Goal: Task Accomplishment & Management: Manage account settings

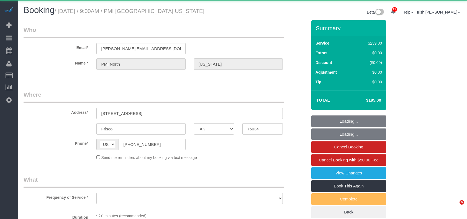
select select "[GEOGRAPHIC_DATA]"
select select "3"
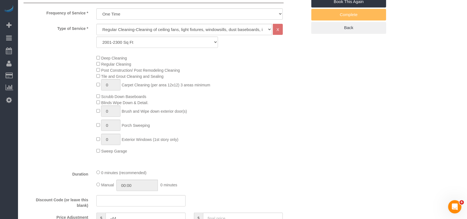
select select "object:8679"
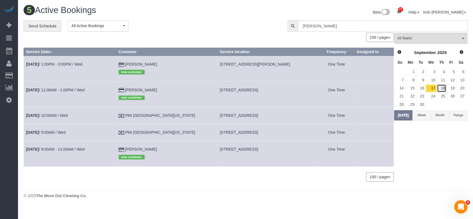
click at [441, 88] on link "18" at bounding box center [441, 87] width 9 height 7
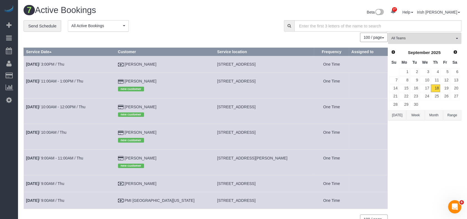
click at [55, 130] on td "[DATE] 10:00AM / Thu" at bounding box center [70, 136] width 92 height 25
click at [56, 134] on link "[DATE] 10:00AM / Thu" at bounding box center [46, 132] width 40 height 4
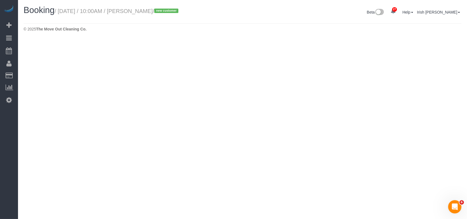
select select "[GEOGRAPHIC_DATA]"
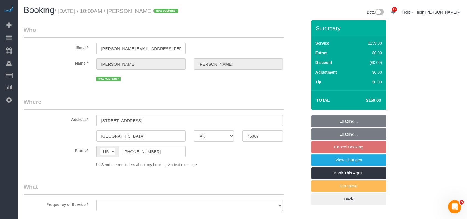
select select "string:fspay-b1132cfa-0252-4119-8f3c-6a0ea7cebf99"
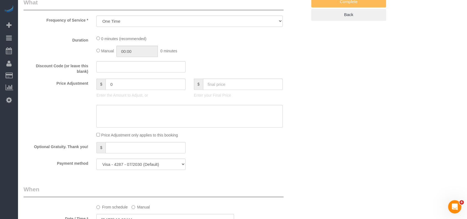
select select "object:9237"
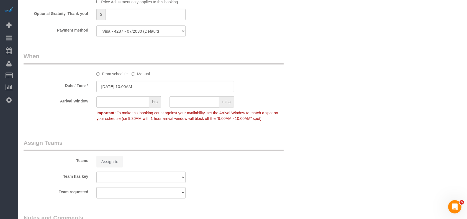
select select "3"
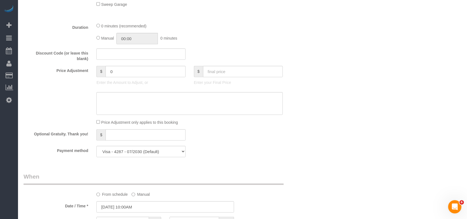
select select "object:9307"
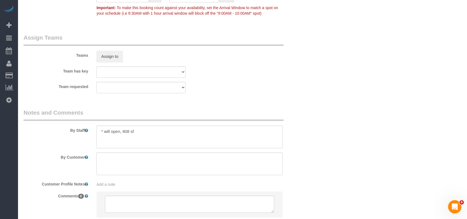
scroll to position [591, 0]
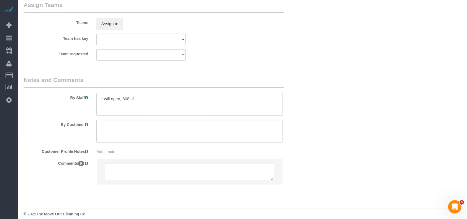
click at [137, 103] on textarea at bounding box center [189, 104] width 186 height 23
paste textarea "[STREET_ADDRESS]"
click at [139, 100] on textarea at bounding box center [189, 104] width 186 height 23
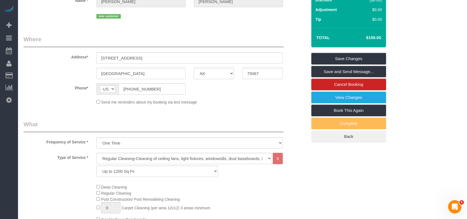
scroll to position [37, 0]
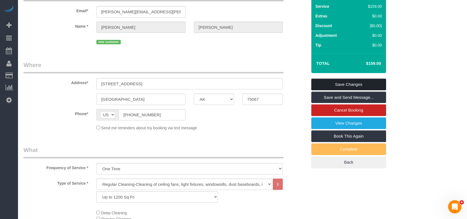
type textarea "* will open, 808 sf. First home for cleaning please then [STREET_ADDRESS]"
click at [344, 81] on link "Save Changes" at bounding box center [348, 85] width 75 height 12
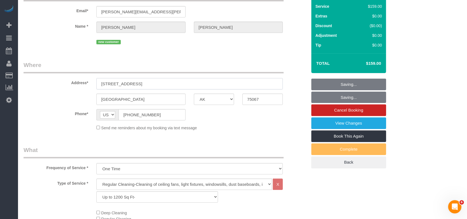
drag, startPoint x: 155, startPoint y: 82, endPoint x: 35, endPoint y: 77, distance: 119.7
click at [35, 77] on div "Address* [STREET_ADDRESS]" at bounding box center [165, 75] width 292 height 29
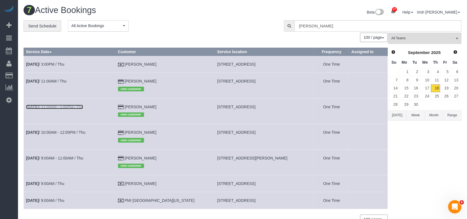
click at [69, 107] on link "[DATE] 11:00AM - 1:00PM / Thu" at bounding box center [54, 107] width 57 height 4
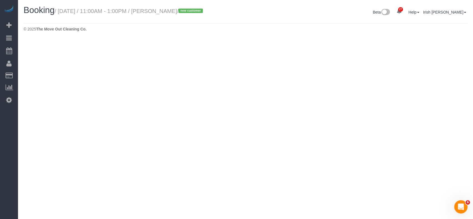
select select "[GEOGRAPHIC_DATA]"
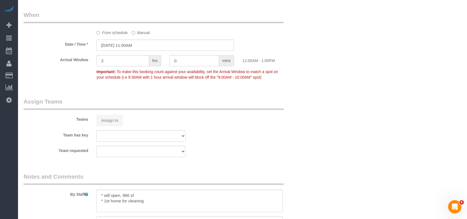
select select "string:fspay-b1132cfa-0252-4119-8f3c-6a0ea7cebf99"
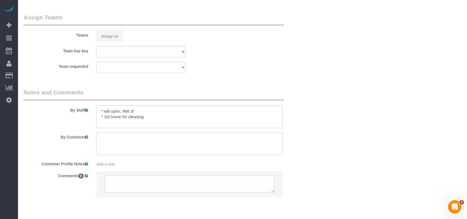
select select "object:9815"
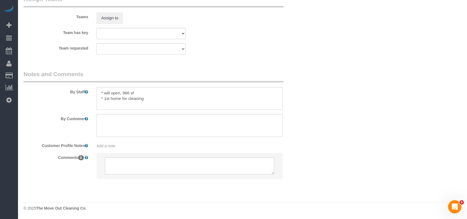
select select "3"
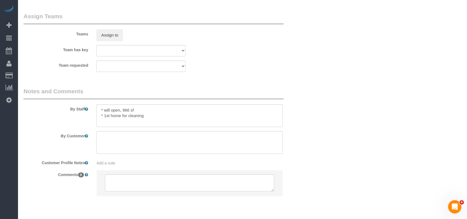
select select "object:9874"
drag, startPoint x: 150, startPoint y: 118, endPoint x: 103, endPoint y: 115, distance: 47.2
click at [103, 115] on textarea at bounding box center [189, 115] width 186 height 23
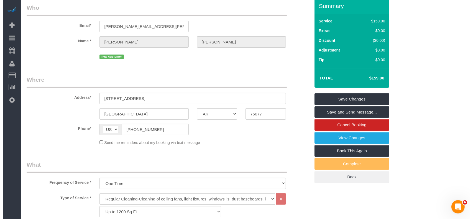
scroll to position [0, 0]
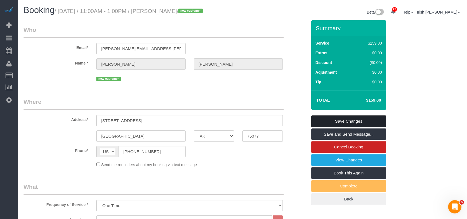
type textarea "* will open, 966 sf *"
click at [344, 117] on link "Save Changes" at bounding box center [348, 121] width 75 height 12
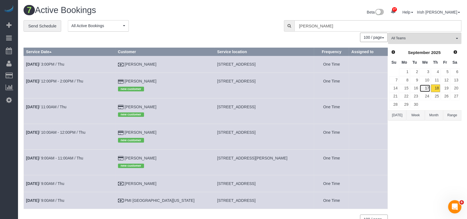
click at [428, 87] on link "17" at bounding box center [424, 87] width 11 height 7
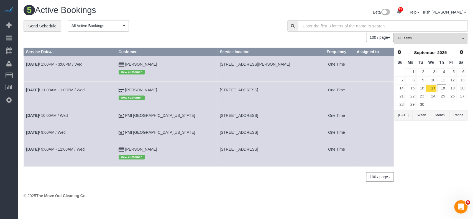
click at [220, 131] on span "[STREET_ADDRESS]" at bounding box center [239, 132] width 38 height 4
click at [220, 132] on span "[STREET_ADDRESS]" at bounding box center [239, 132] width 38 height 4
copy tr "[STREET_ADDRESS]"
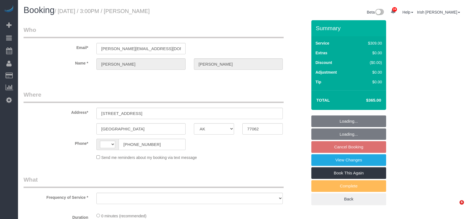
select select "[GEOGRAPHIC_DATA]"
select select "string:US"
select select "object:1046"
select select "3"
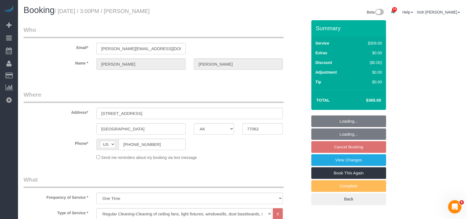
select select "object:1133"
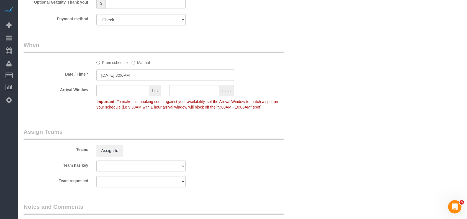
scroll to position [443, 0]
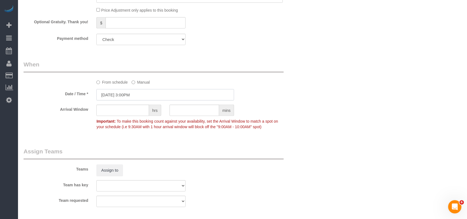
click at [139, 97] on input "09/18/2025 3:00PM" at bounding box center [165, 94] width 138 height 11
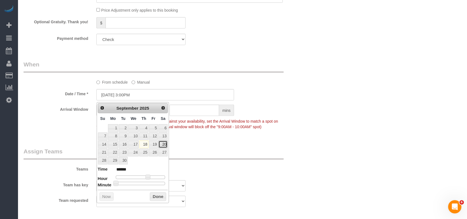
click at [165, 141] on link "20" at bounding box center [162, 144] width 9 height 7
type input "09/20/2025 3:00PM"
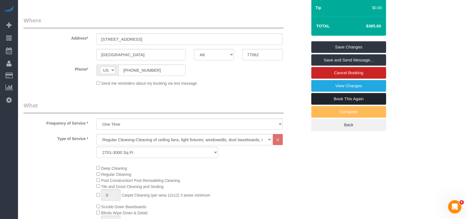
scroll to position [74, 0]
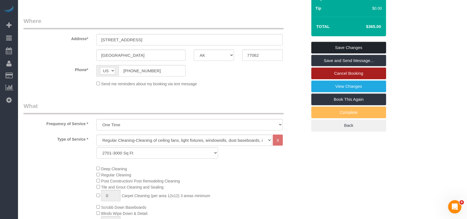
click at [368, 47] on link "Save Changes" at bounding box center [348, 48] width 75 height 12
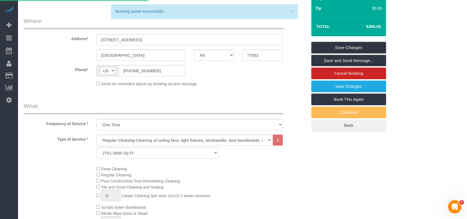
scroll to position [0, 0]
